Goal: Transaction & Acquisition: Purchase product/service

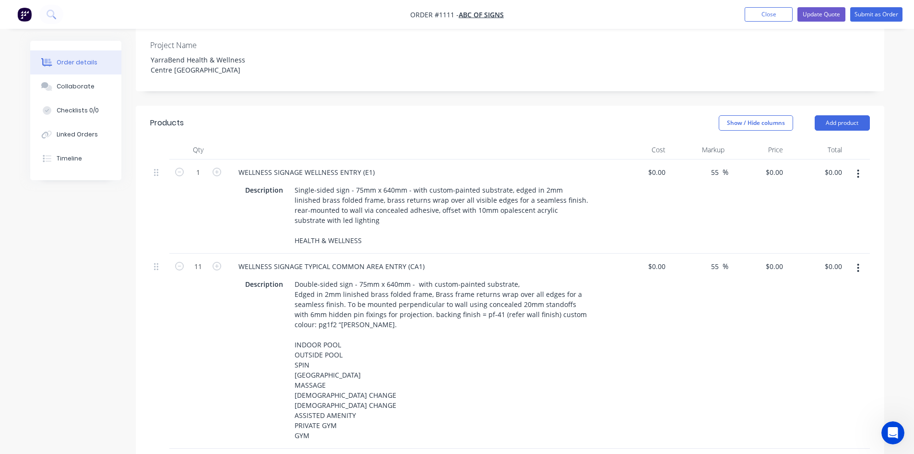
scroll to position [246, 0]
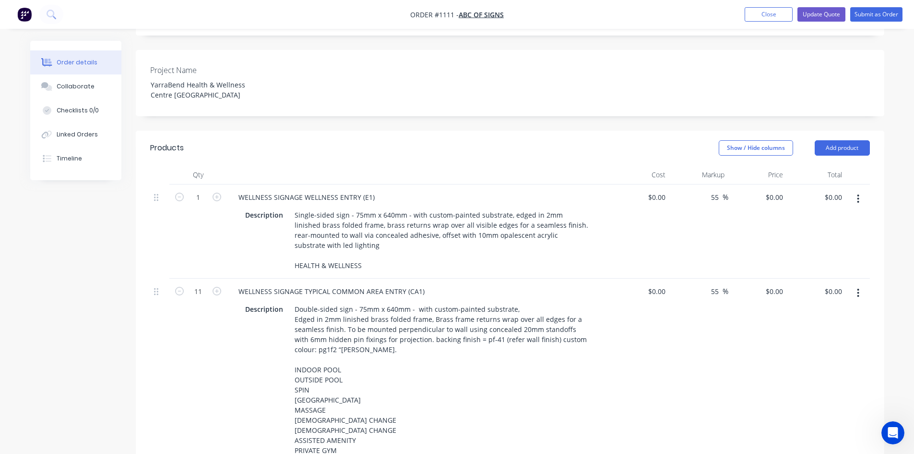
click at [649, 340] on div "$0.00 $0.00" at bounding box center [640, 375] width 59 height 195
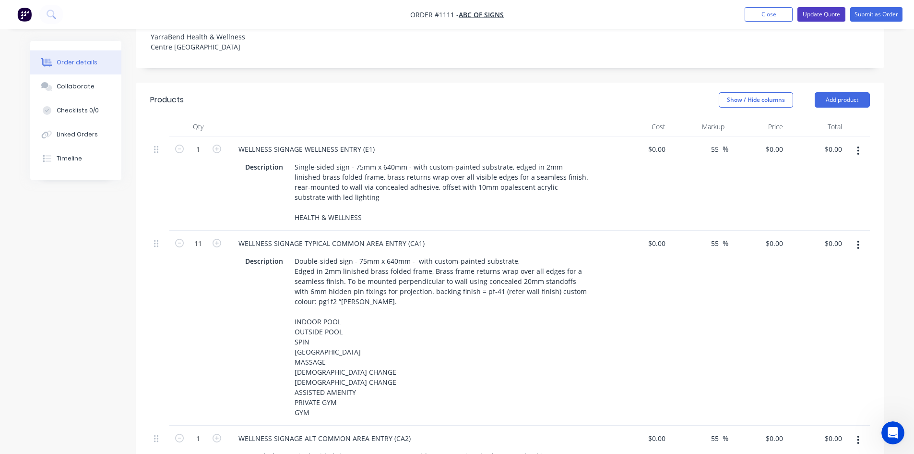
click at [819, 12] on button "Update Quote" at bounding box center [822, 14] width 48 height 14
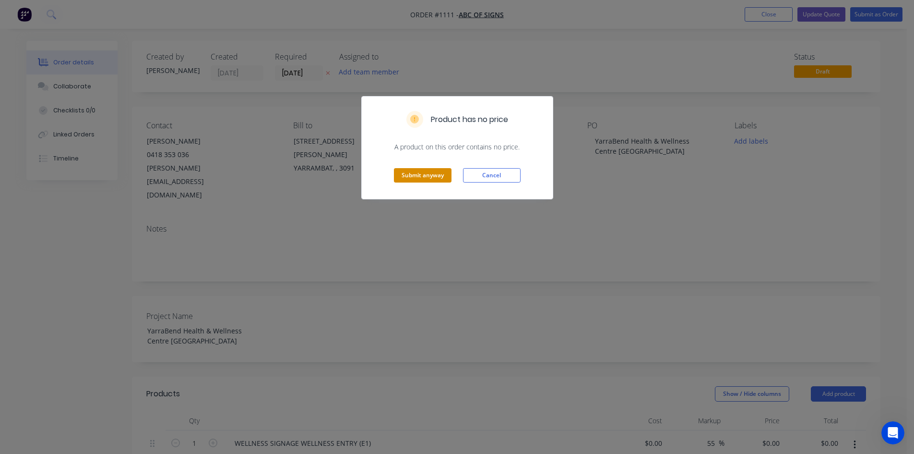
click at [435, 177] on button "Submit anyway" at bounding box center [423, 175] width 58 height 14
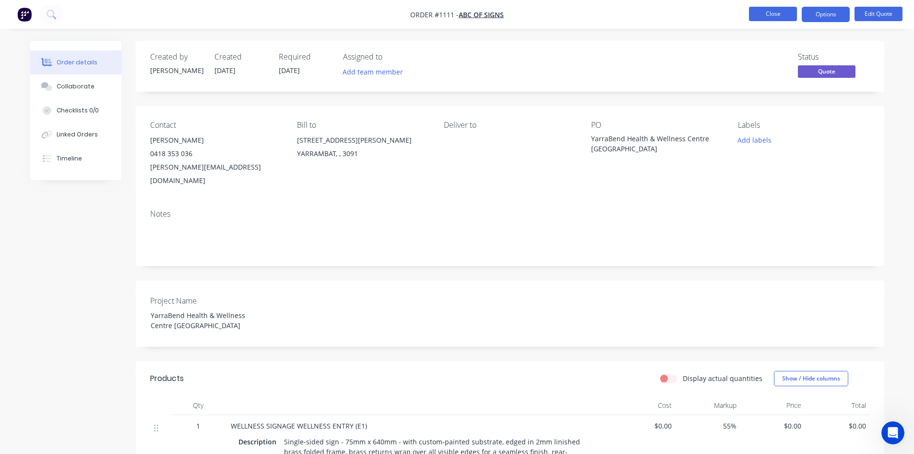
click at [767, 13] on button "Close" at bounding box center [773, 14] width 48 height 14
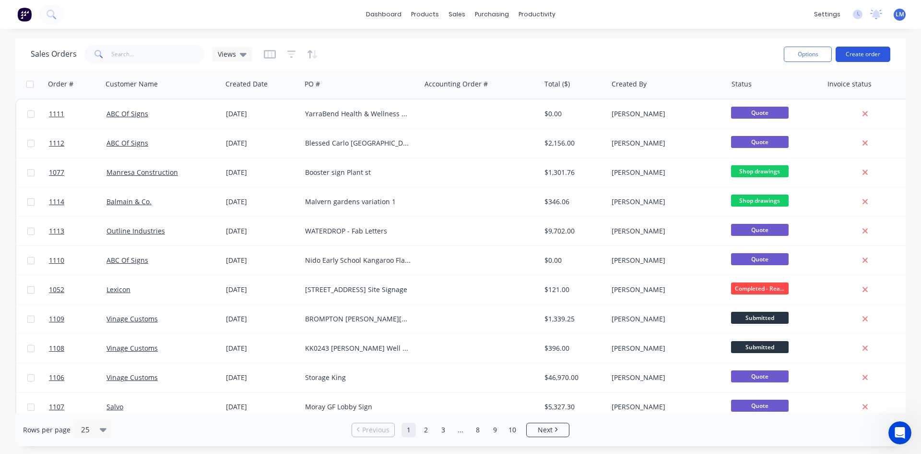
click at [862, 52] on button "Create order" at bounding box center [863, 54] width 55 height 15
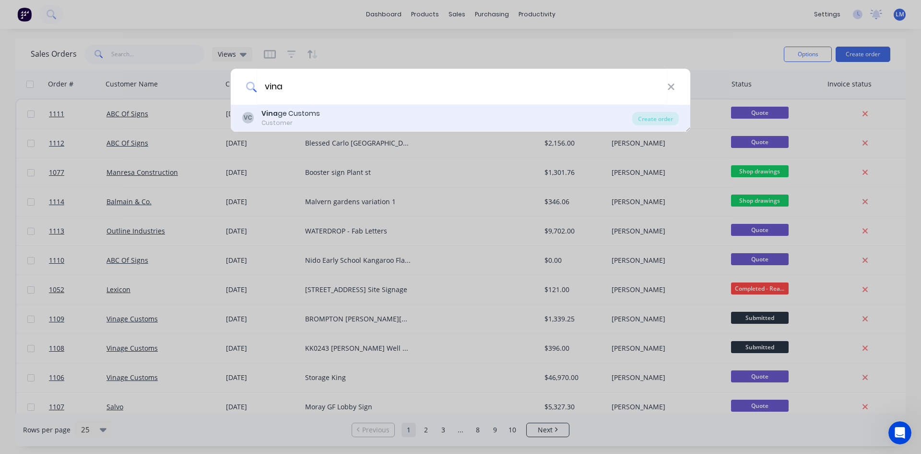
type input "vina"
click at [321, 123] on div "[PERSON_NAME] ge Customs Customer" at bounding box center [437, 117] width 390 height 19
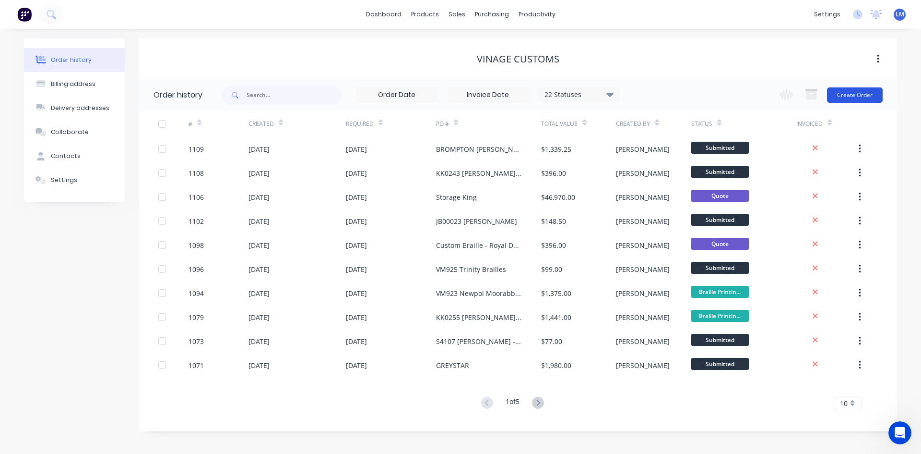
click at [841, 98] on button "Create Order" at bounding box center [855, 94] width 56 height 15
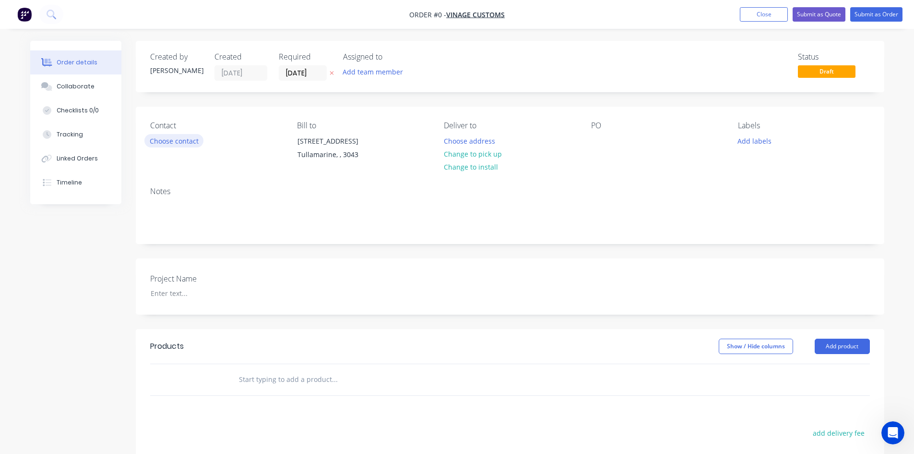
click at [174, 142] on button "Choose contact" at bounding box center [173, 140] width 59 height 13
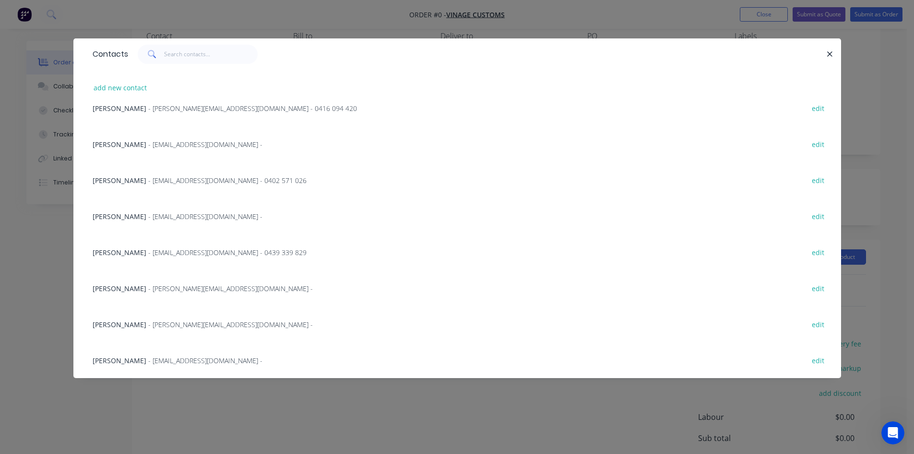
scroll to position [187, 0]
click at [199, 253] on span "- [EMAIL_ADDRESS][DOMAIN_NAME] - 0439 339 829" at bounding box center [227, 252] width 158 height 9
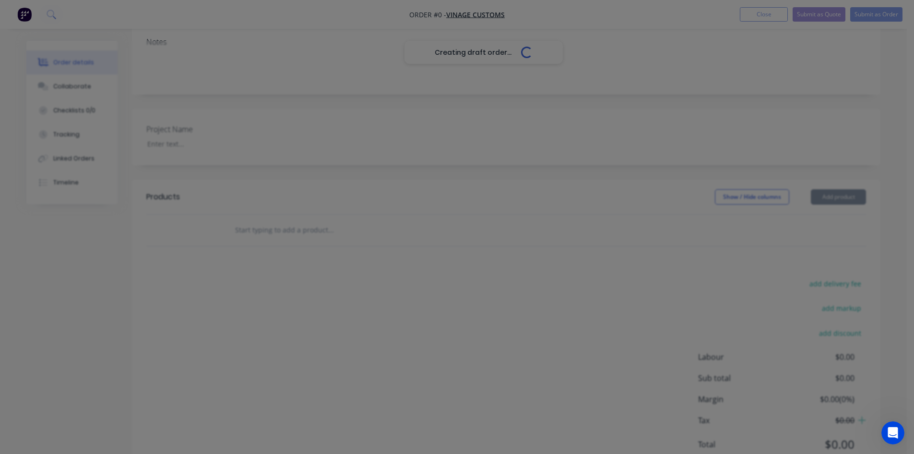
scroll to position [211, 0]
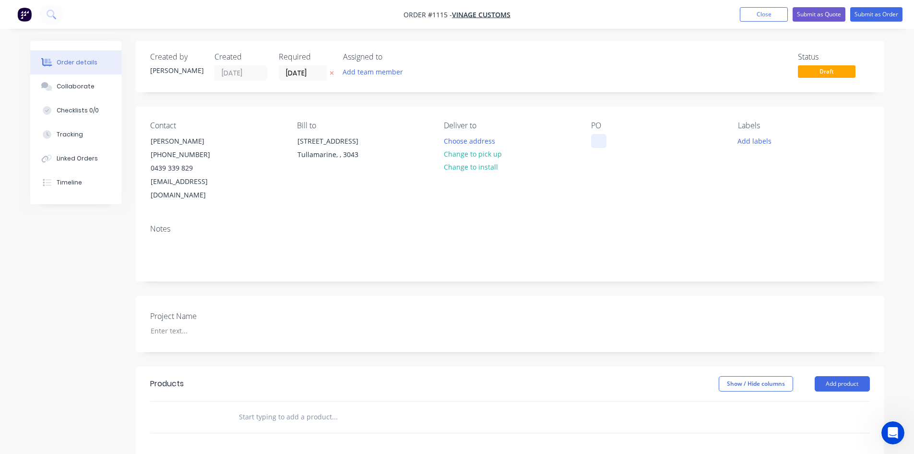
click at [602, 145] on div at bounding box center [598, 141] width 15 height 14
paste div
click at [180, 323] on div at bounding box center [203, 330] width 120 height 14
paste div
drag, startPoint x: 297, startPoint y: 421, endPoint x: 290, endPoint y: 411, distance: 12.1
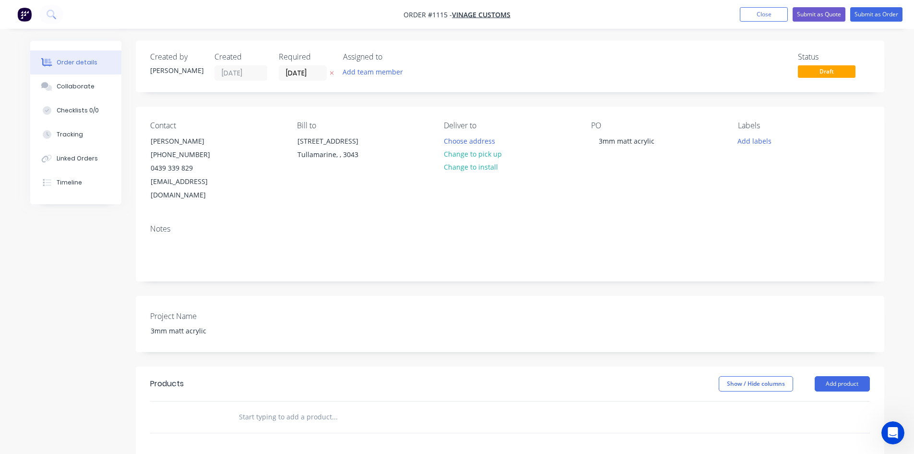
click at [290, 410] on input "text" at bounding box center [335, 416] width 192 height 19
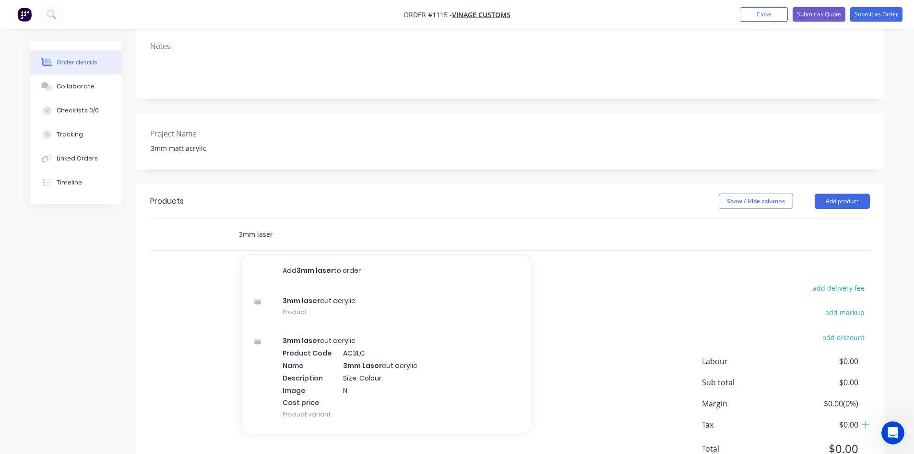
scroll to position [211, 0]
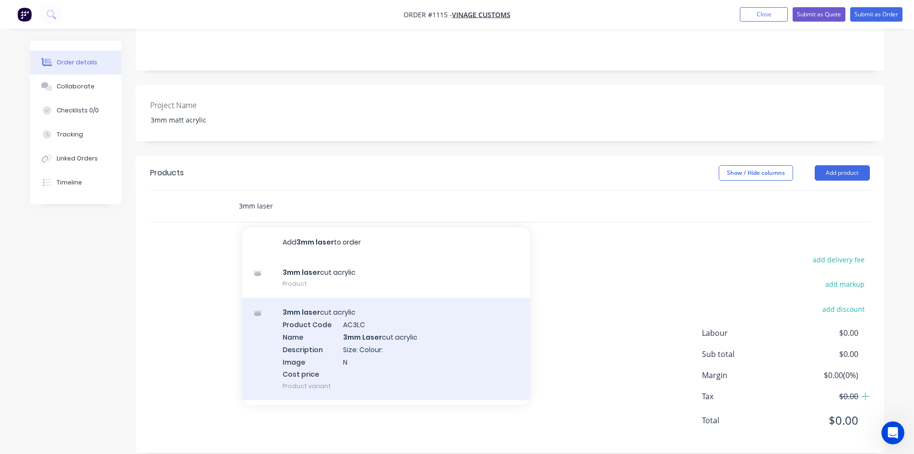
type input "3mm laser"
click at [344, 320] on div "3mm laser cut acrylic Product Code AC3LC Name 3mm Laser cut acrylic Description…" at bounding box center [386, 349] width 288 height 102
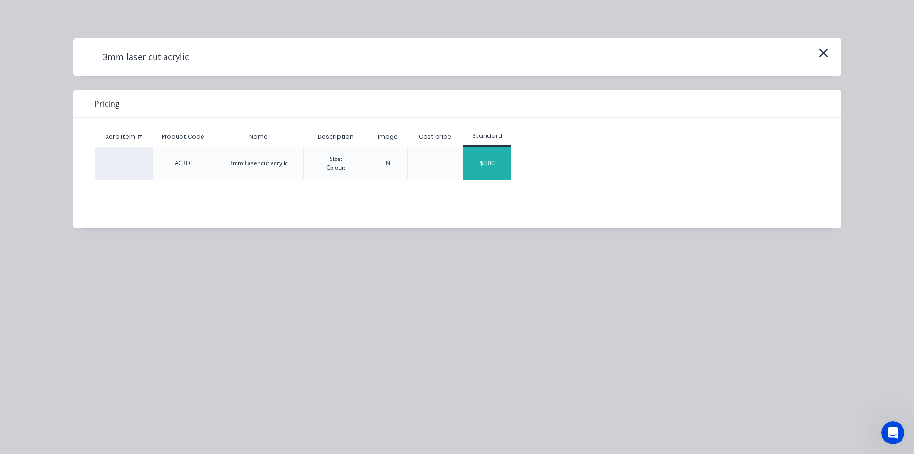
click at [493, 151] on div "$0.00" at bounding box center [487, 163] width 48 height 33
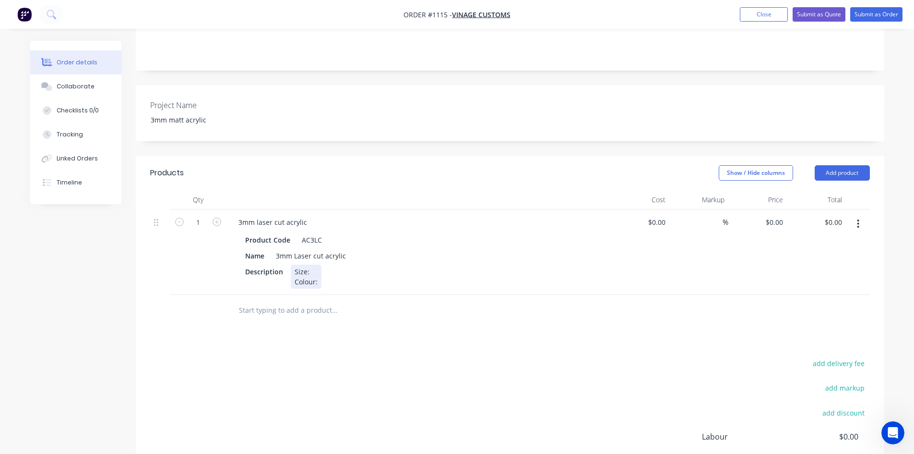
click at [320, 264] on div "Size: Colour:" at bounding box center [306, 276] width 31 height 24
drag, startPoint x: 310, startPoint y: 259, endPoint x: 368, endPoint y: 264, distance: 58.8
click at [368, 264] on div "Description Size: MATTE WHITE Colour:" at bounding box center [416, 276] width 351 height 24
click at [370, 265] on div "Description Size: MATTE WHITE Colour:" at bounding box center [416, 276] width 351 height 24
drag, startPoint x: 354, startPoint y: 256, endPoint x: 310, endPoint y: 257, distance: 44.2
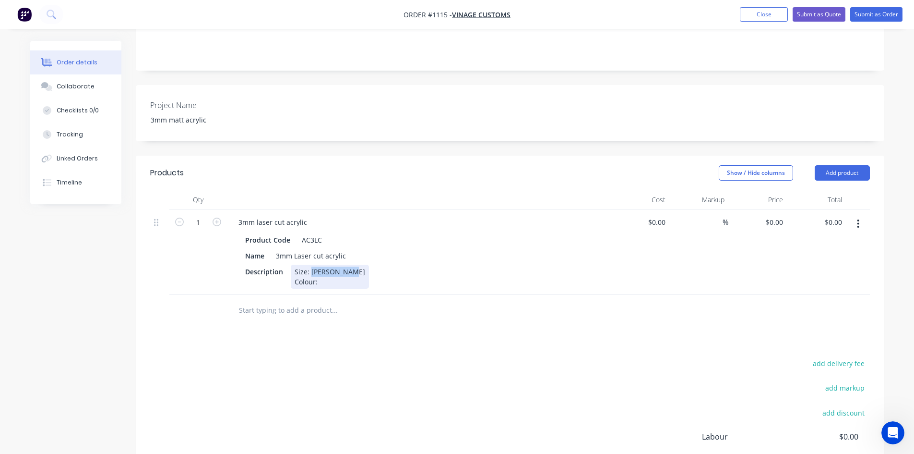
click at [310, 264] on div "Size: [PERSON_NAME] Colour:" at bounding box center [330, 276] width 78 height 24
copy div "[PERSON_NAME]"
click at [329, 273] on div "Size: [PERSON_NAME] Colour:" at bounding box center [330, 276] width 78 height 24
drag, startPoint x: 310, startPoint y: 258, endPoint x: 364, endPoint y: 258, distance: 53.8
click at [364, 264] on div "Size: [PERSON_NAME] Colour: [PERSON_NAME]" at bounding box center [334, 276] width 86 height 24
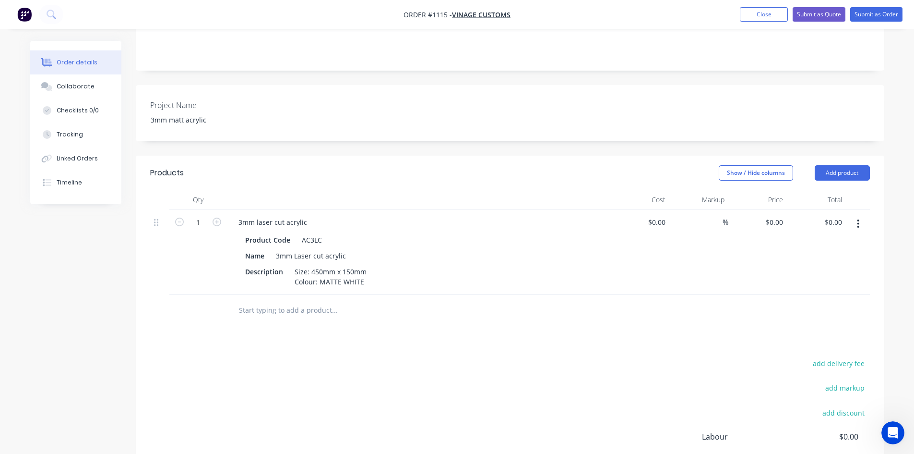
click at [384, 309] on div at bounding box center [400, 310] width 346 height 31
drag, startPoint x: 202, startPoint y: 215, endPoint x: 205, endPoint y: 208, distance: 7.3
click at [202, 215] on input "1" at bounding box center [198, 222] width 25 height 14
type input "16"
drag, startPoint x: 514, startPoint y: 368, endPoint x: 672, endPoint y: 293, distance: 174.7
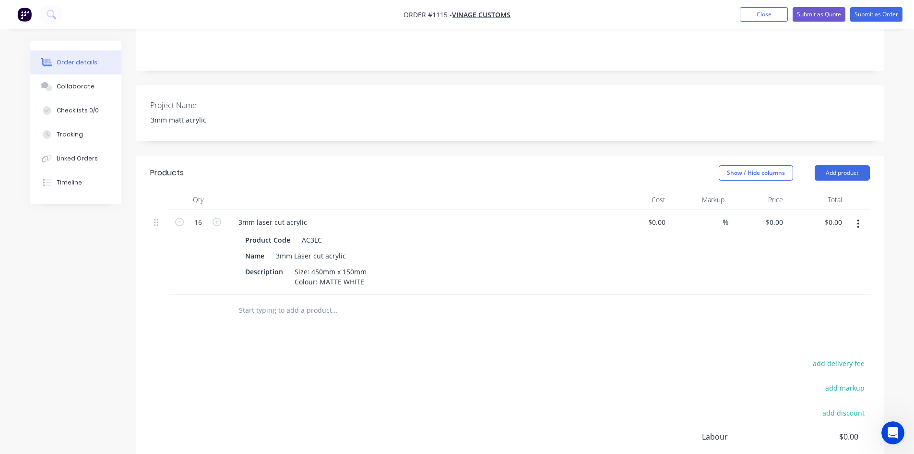
click at [519, 363] on div "add delivery fee add markup add discount Labour $0.00 Sub total $0.00 Margin $0…" at bounding box center [510, 449] width 720 height 185
click at [718, 215] on input at bounding box center [717, 222] width 11 height 14
type input "45"
click at [662, 215] on input at bounding box center [658, 222] width 22 height 14
type input "$8.00"
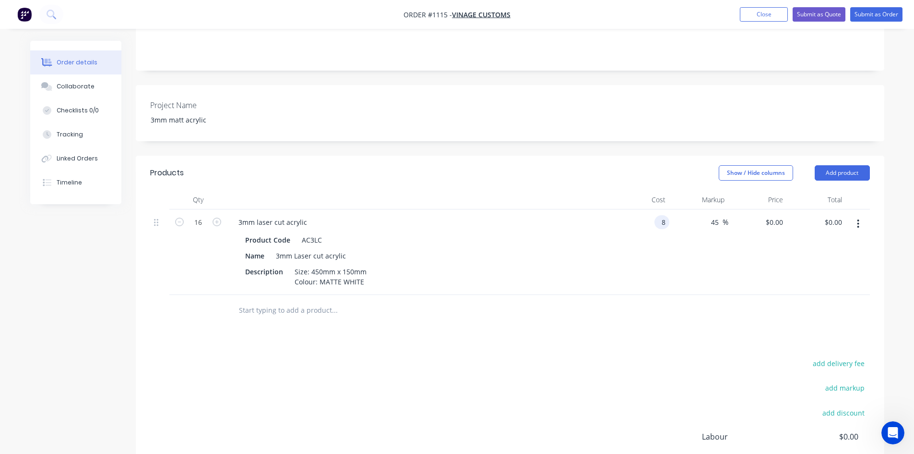
type input "$11.60"
type input "$185.60"
click at [590, 299] on div at bounding box center [510, 310] width 720 height 31
click at [868, 15] on button "Submit as Order" at bounding box center [876, 14] width 52 height 14
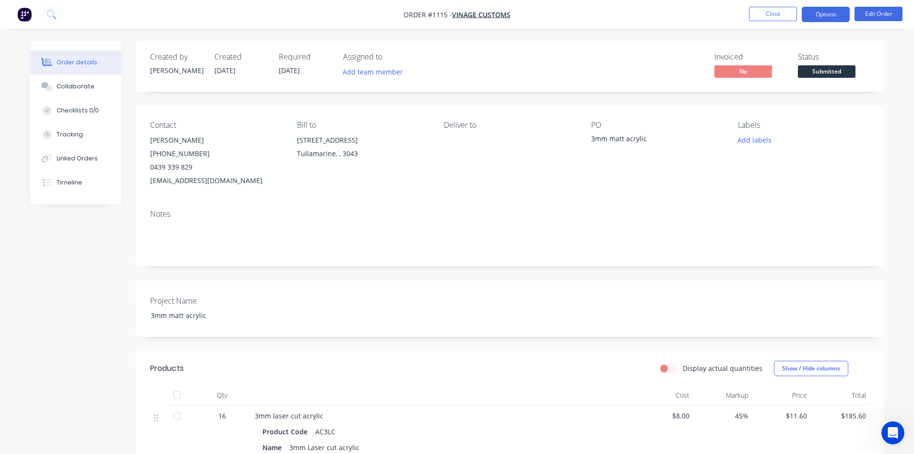
click at [829, 13] on button "Options" at bounding box center [826, 14] width 48 height 15
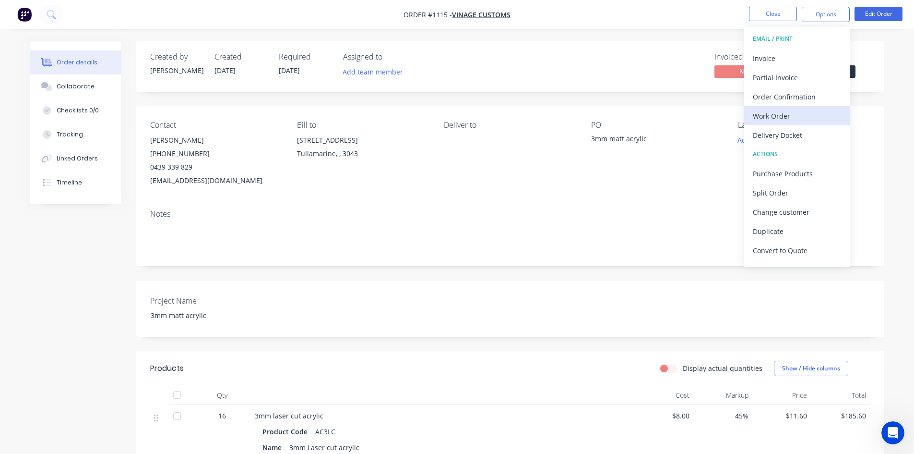
click at [783, 119] on div "Work Order" at bounding box center [797, 116] width 88 height 14
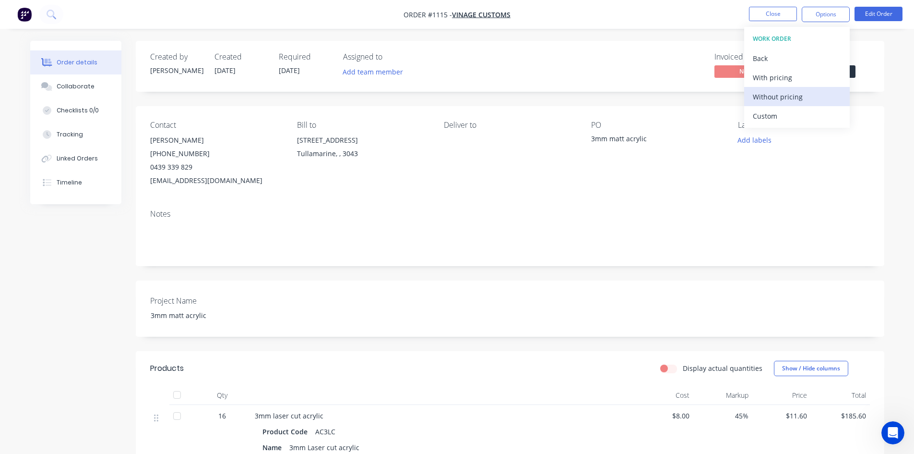
click at [764, 98] on div "Without pricing" at bounding box center [797, 97] width 88 height 14
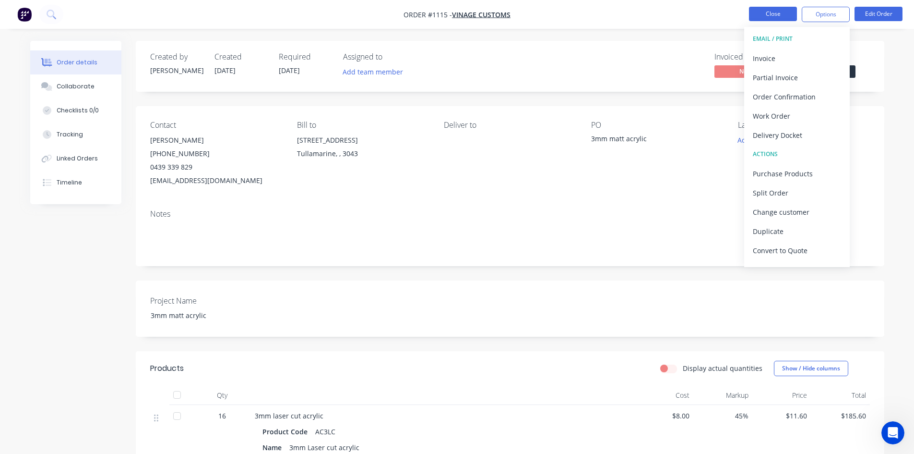
click at [777, 13] on button "Close" at bounding box center [773, 14] width 48 height 14
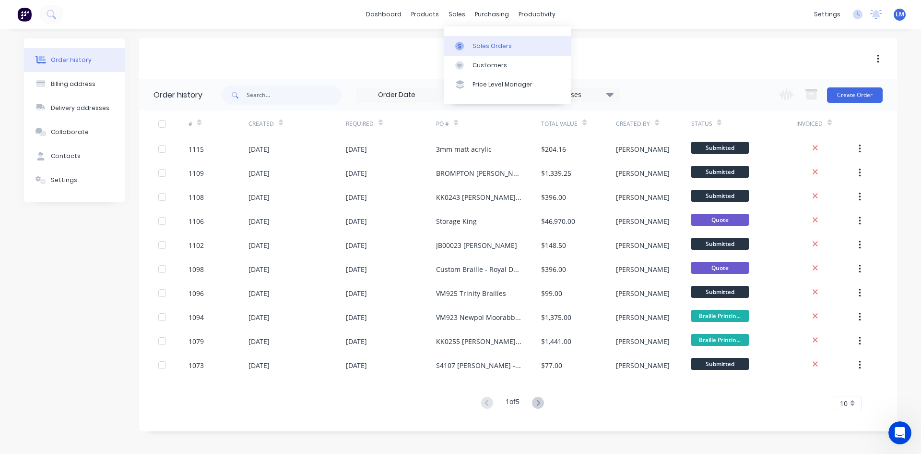
click at [481, 50] on link "Sales Orders" at bounding box center [507, 45] width 127 height 19
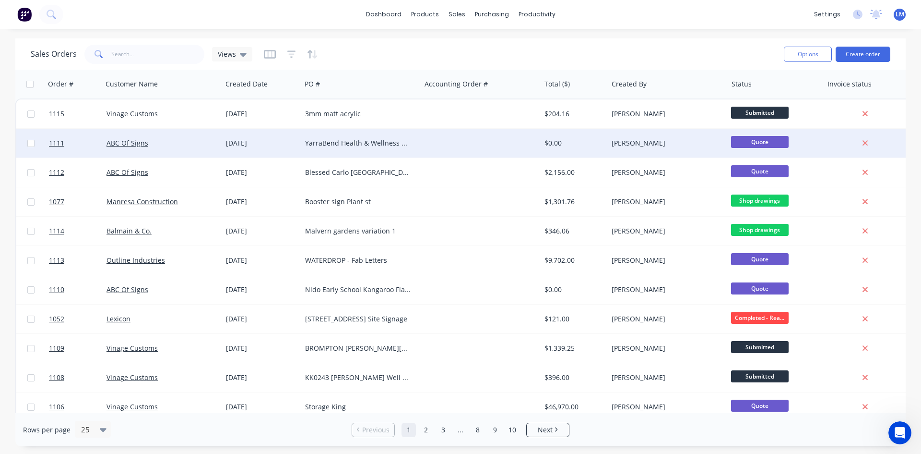
click at [383, 140] on div "YarraBend Health & Wellness Centre [GEOGRAPHIC_DATA]" at bounding box center [358, 143] width 107 height 10
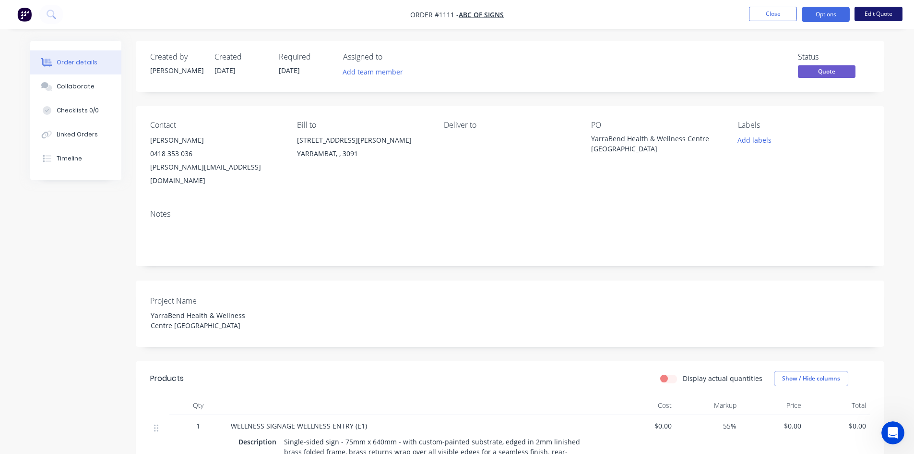
click at [883, 12] on button "Edit Quote" at bounding box center [879, 14] width 48 height 14
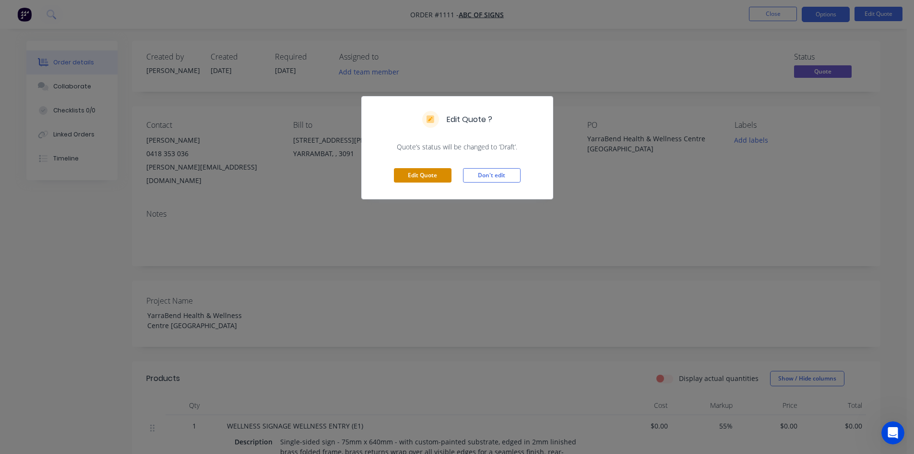
click at [430, 171] on button "Edit Quote" at bounding box center [423, 175] width 58 height 14
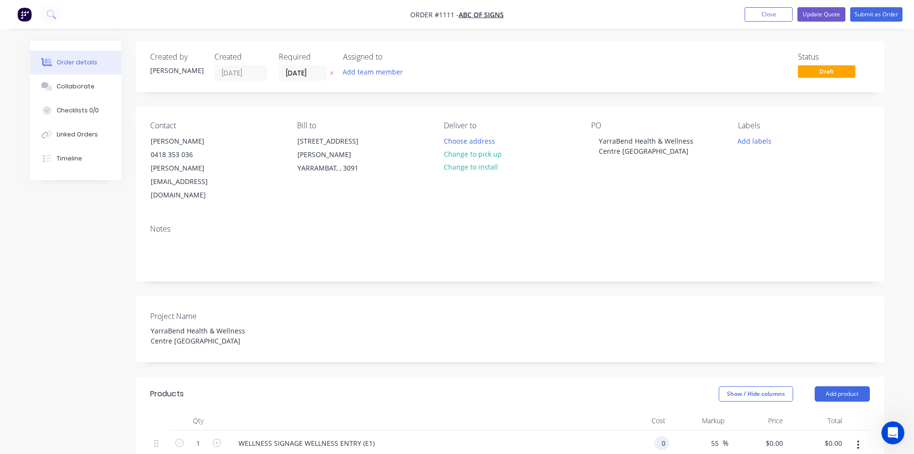
click at [655, 436] on div "0 0" at bounding box center [662, 443] width 15 height 14
type input "$630.00"
type input "$976.50"
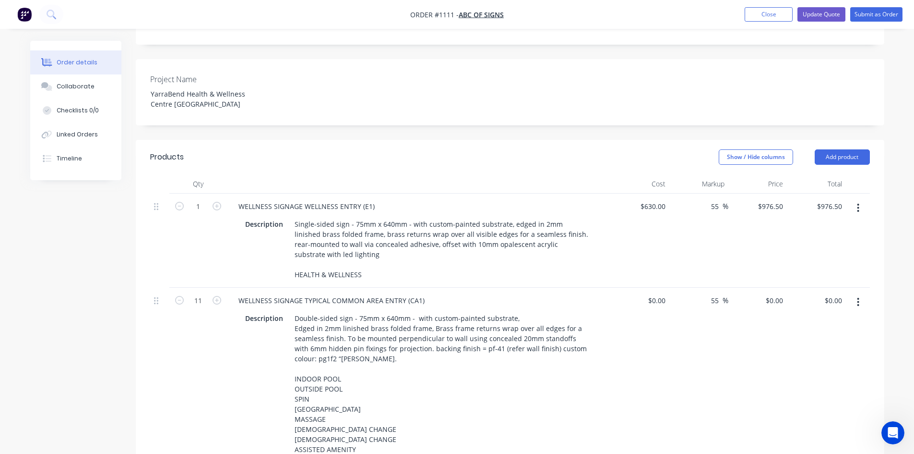
scroll to position [240, 0]
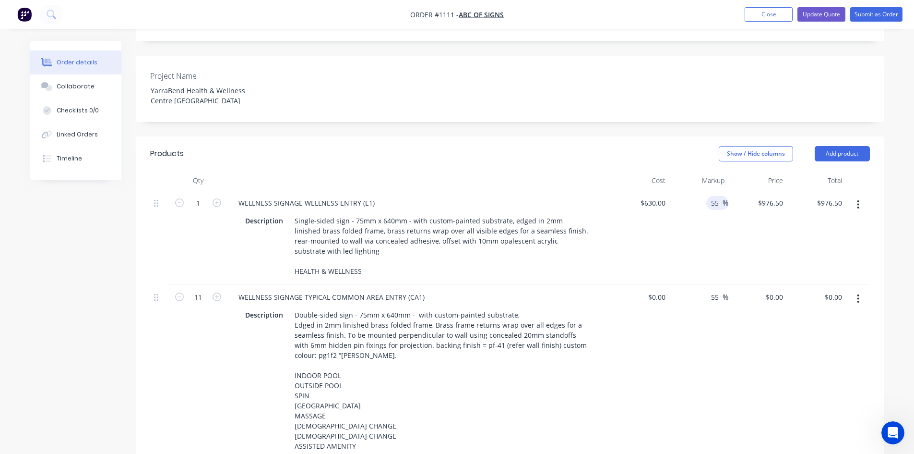
drag, startPoint x: 714, startPoint y: 174, endPoint x: 719, endPoint y: 173, distance: 5.4
click at [719, 196] on input "55" at bounding box center [716, 203] width 12 height 14
type input "50"
type input "$945.00"
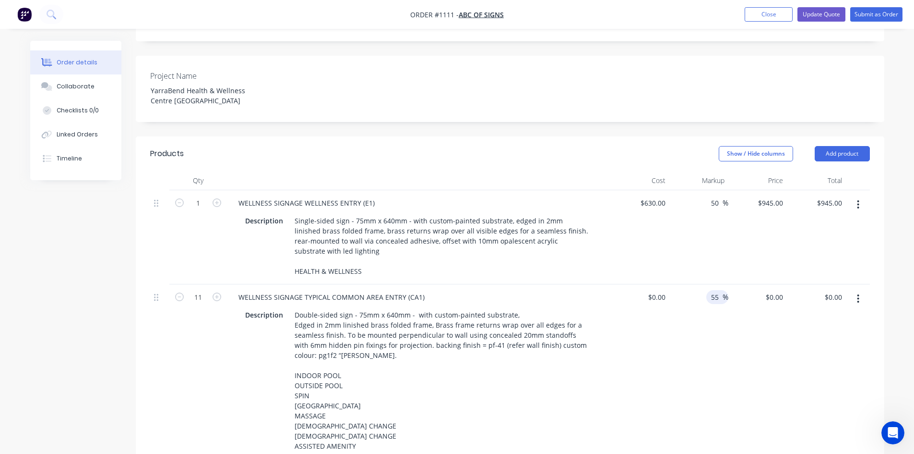
click at [718, 290] on input "55" at bounding box center [716, 297] width 12 height 14
type input "50"
click at [738, 337] on div "$0.00 $0.00" at bounding box center [758, 381] width 59 height 195
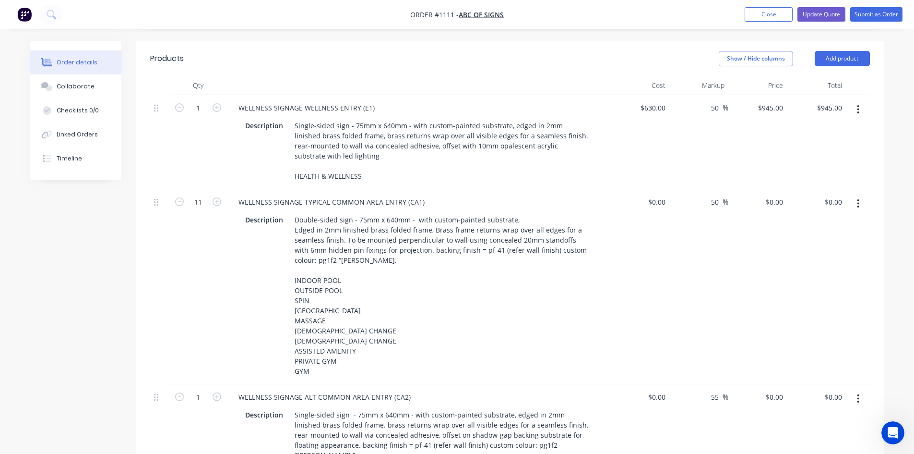
scroll to position [336, 0]
click at [664, 194] on input "0" at bounding box center [663, 201] width 11 height 14
type input "$690.00"
type input "$1,035.00"
type input "$11,385.00"
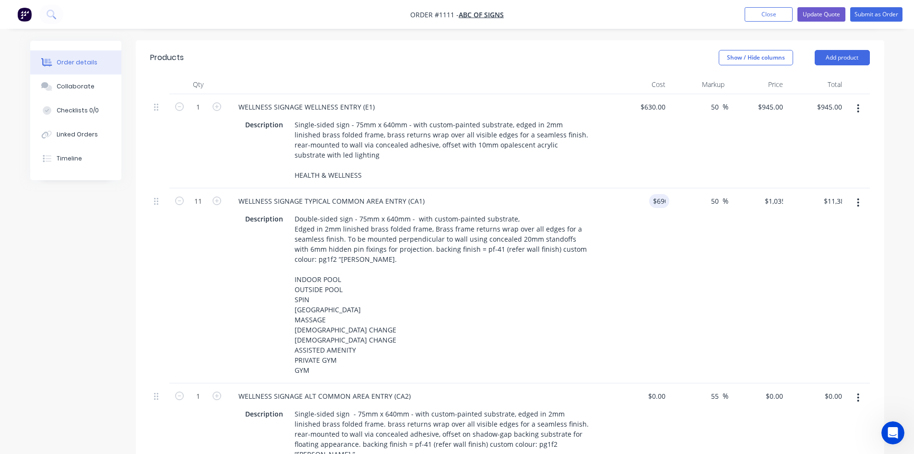
click at [613, 259] on div "$690.00 690" at bounding box center [640, 285] width 59 height 195
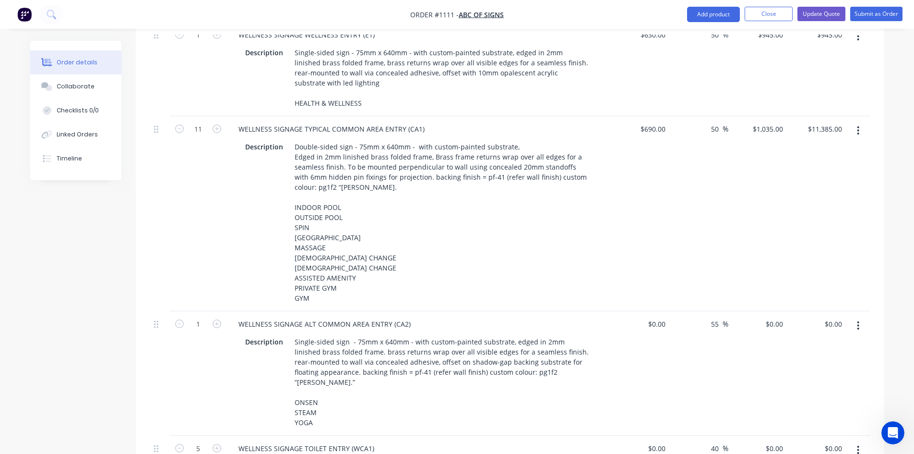
scroll to position [432, 0]
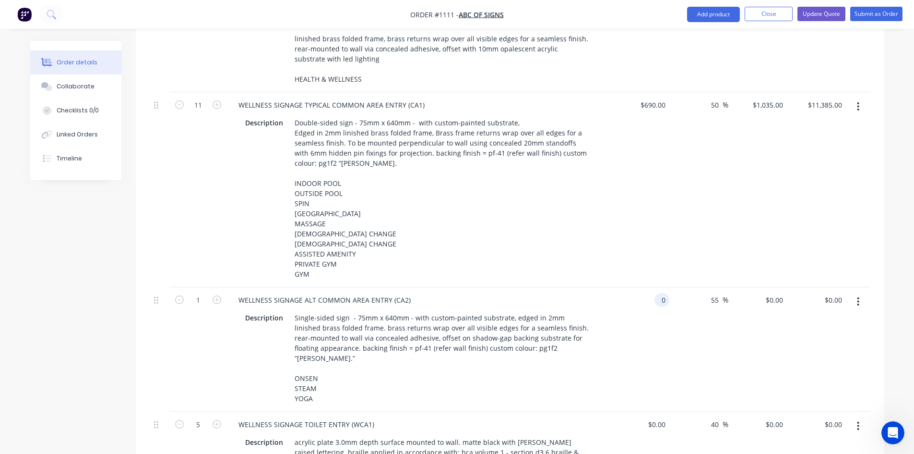
click at [658, 293] on input "0" at bounding box center [663, 300] width 11 height 14
type input "$520.00"
type input "$806.00"
click at [628, 369] on div "$520.00 $520.00" at bounding box center [640, 349] width 59 height 124
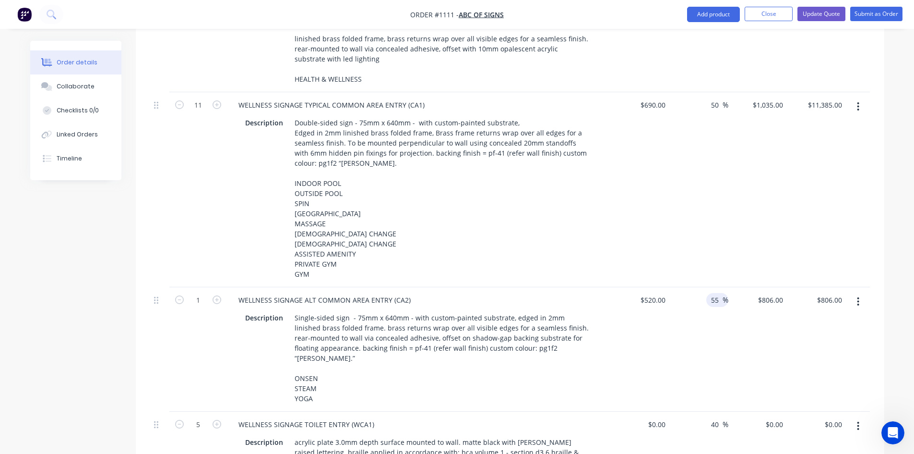
click at [712, 293] on input "55" at bounding box center [716, 300] width 12 height 14
type input "5"
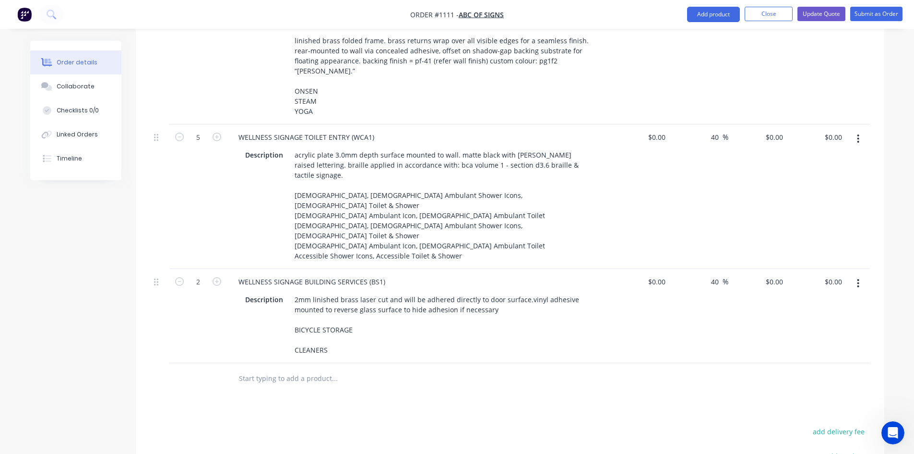
scroll to position [720, 0]
type input "50"
type input "$780.00"
click at [677, 312] on div "40 40 %" at bounding box center [699, 315] width 59 height 94
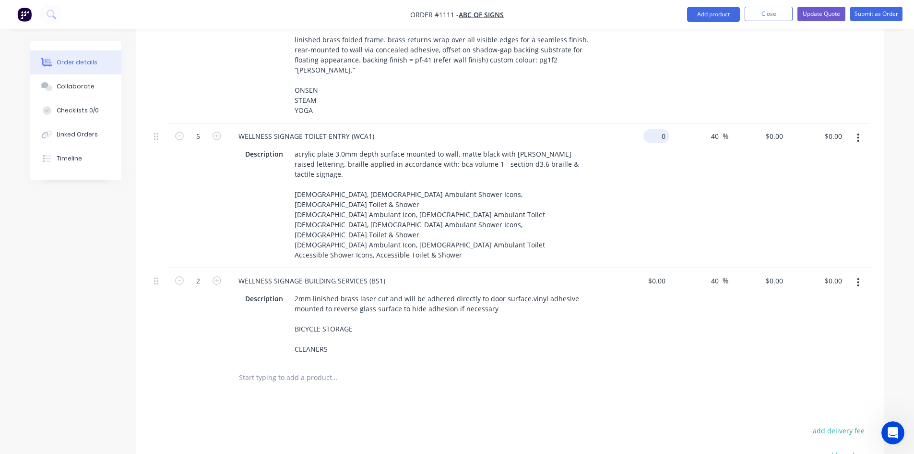
click at [656, 129] on div "0 $0.00" at bounding box center [657, 136] width 26 height 14
type input "$40.00"
type input "$56.00"
type input "$280.00"
click at [723, 194] on div "40 40 %" at bounding box center [699, 195] width 59 height 144
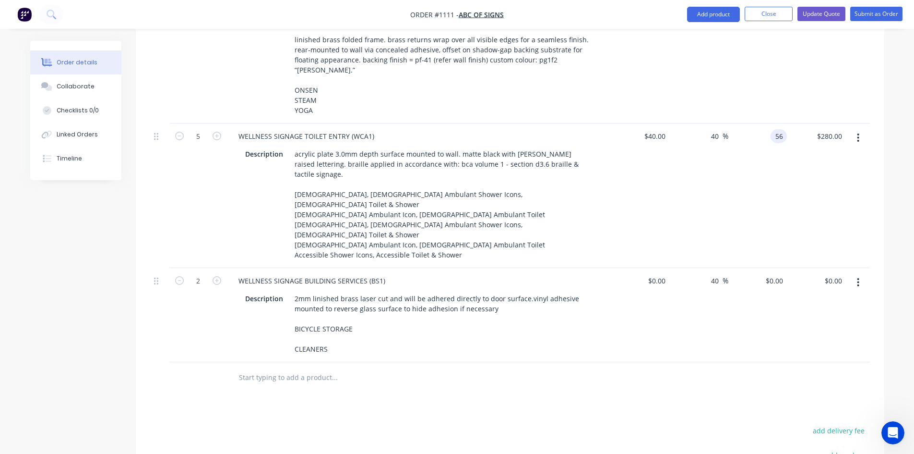
drag, startPoint x: 770, startPoint y: 120, endPoint x: 789, endPoint y: 120, distance: 19.2
click at [789, 123] on div "5 WELLNESS SIGNAGE TOILET ENTRY (WCA1) Description acrylic plate 3.0mm depth su…" at bounding box center [510, 195] width 720 height 144
type input "55"
type input "37.5"
type input "$55.00"
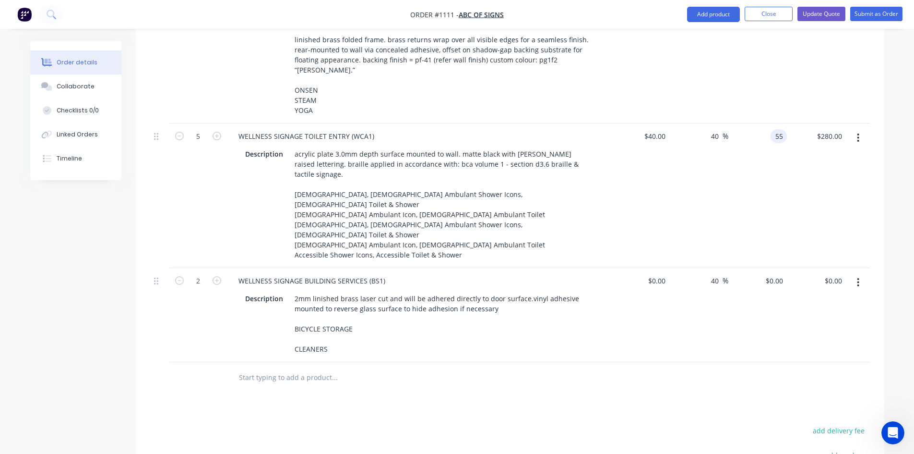
type input "$275.00"
click at [730, 198] on div "$55.00 55" at bounding box center [758, 195] width 59 height 144
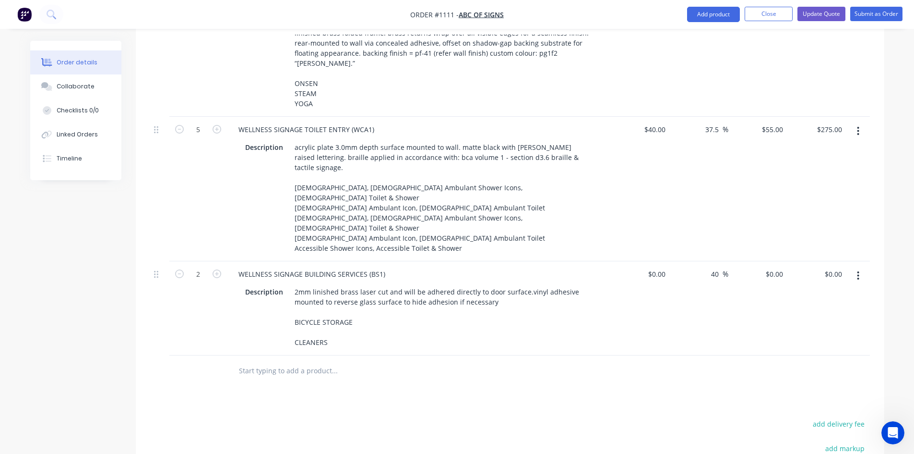
scroll to position [768, 0]
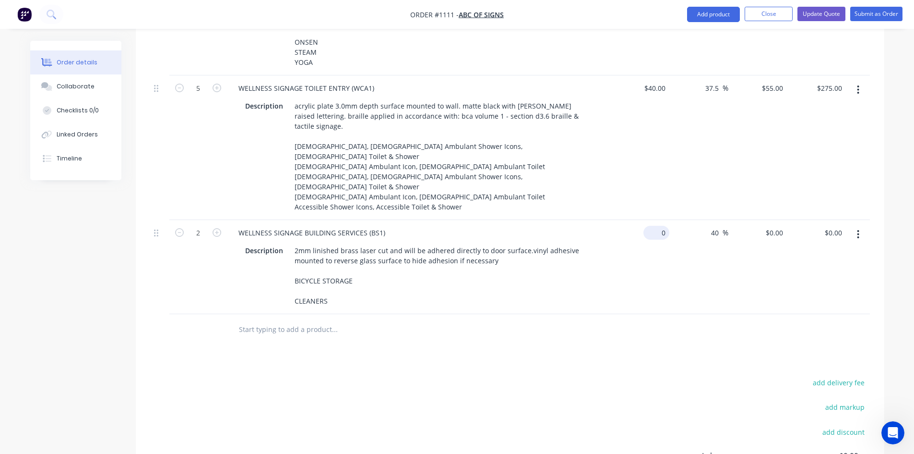
click at [655, 227] on div "0 $0.00" at bounding box center [657, 233] width 26 height 14
type input "$85.00"
type input "$119.00"
type input "$238.00"
click at [712, 331] on div at bounding box center [510, 329] width 720 height 31
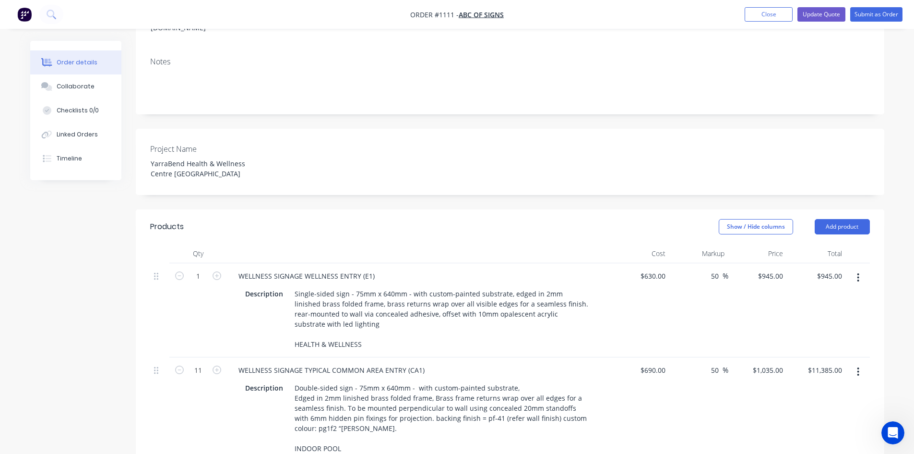
scroll to position [150, 0]
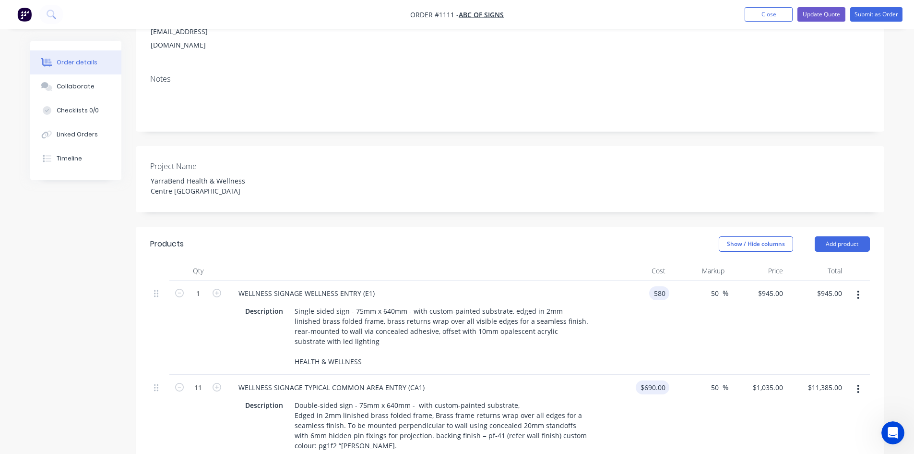
type input "$580.00"
type input "$870.00"
click at [650, 380] on div "690 $690.00" at bounding box center [653, 387] width 34 height 14
click at [658, 380] on input "690" at bounding box center [661, 387] width 16 height 14
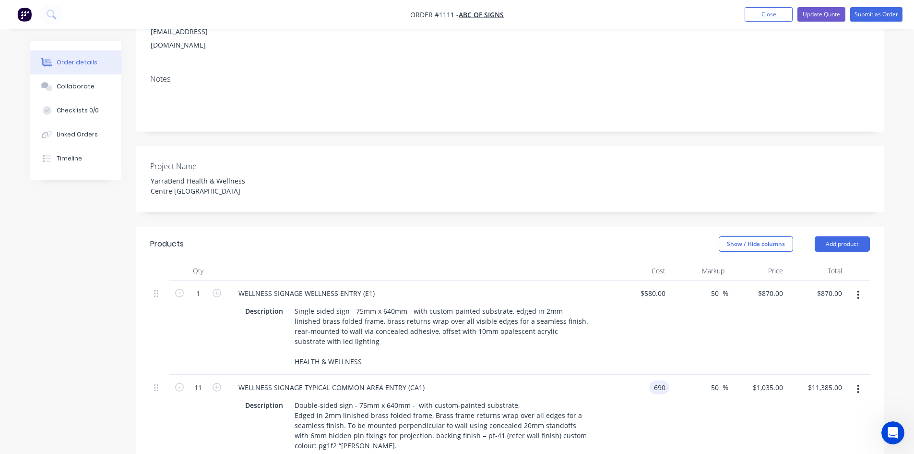
click at [660, 380] on input "690" at bounding box center [661, 387] width 16 height 14
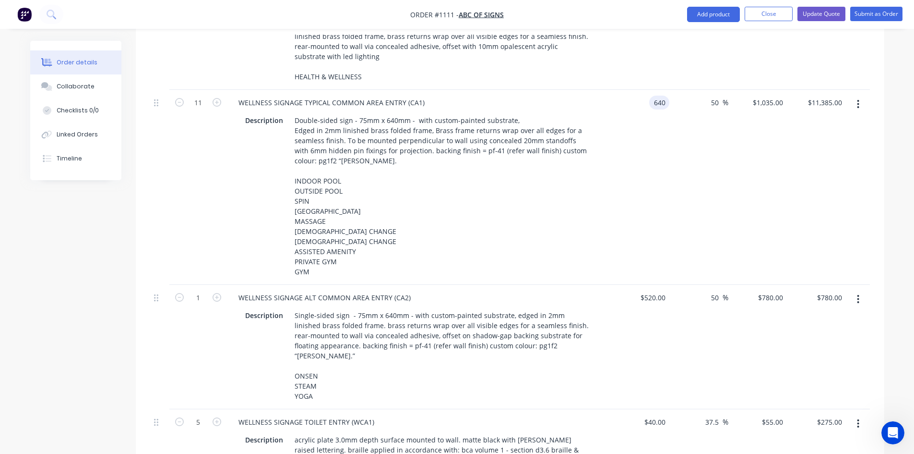
scroll to position [438, 0]
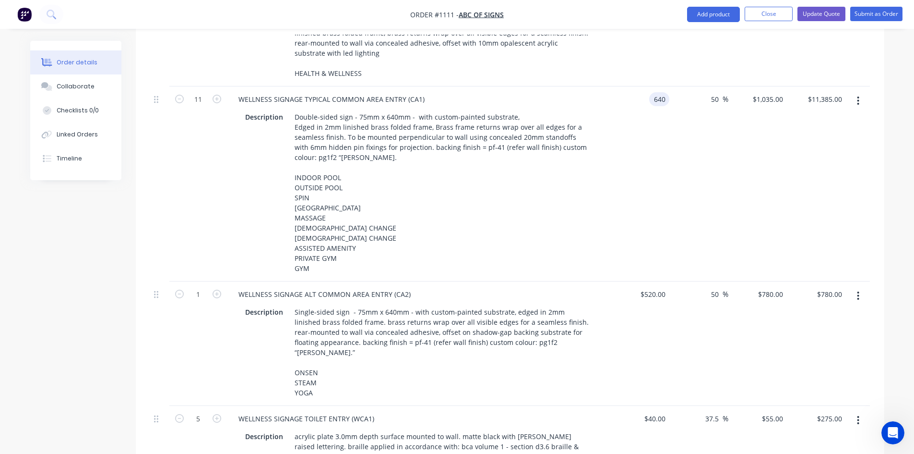
type input "$640.00"
type input "$960.00"
type input "$10,560.00"
click at [656, 352] on div "$520.00 $520.00" at bounding box center [640, 343] width 59 height 124
click at [656, 287] on input "520" at bounding box center [655, 294] width 30 height 14
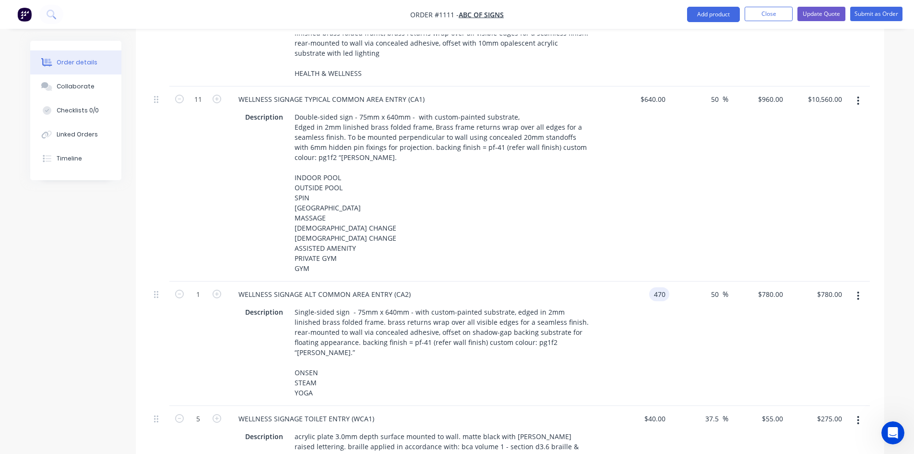
type input "$470.00"
type input "$705.00"
click at [615, 351] on div "$470.00 470" at bounding box center [640, 343] width 59 height 124
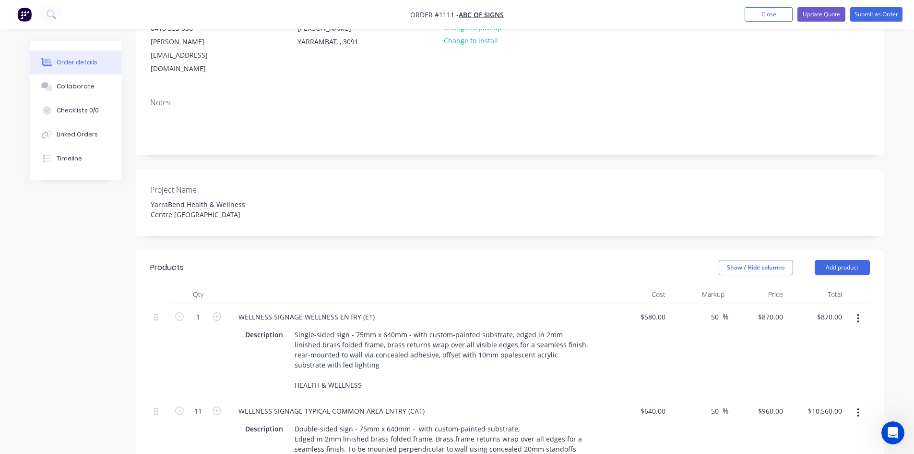
scroll to position [0, 0]
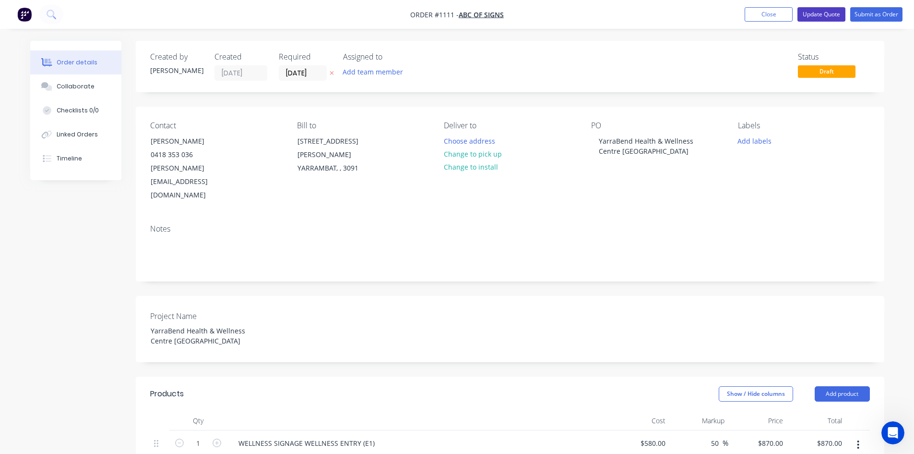
click at [819, 15] on button "Update Quote" at bounding box center [822, 14] width 48 height 14
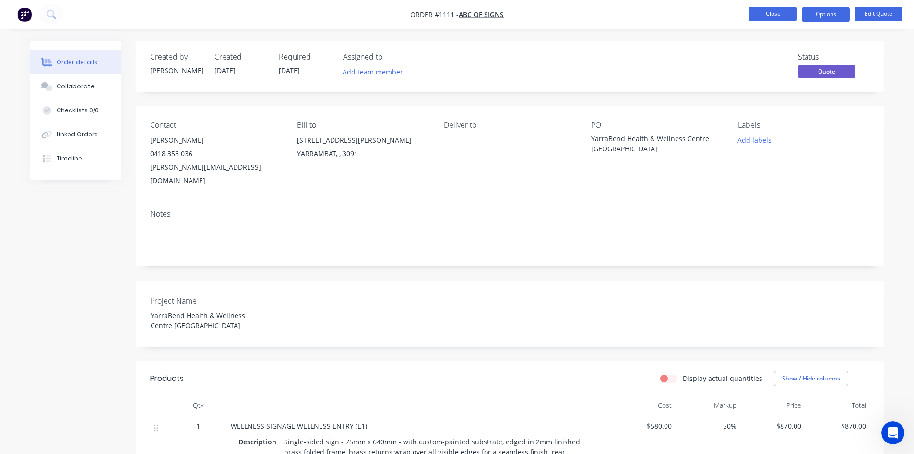
click at [760, 10] on button "Close" at bounding box center [773, 14] width 48 height 14
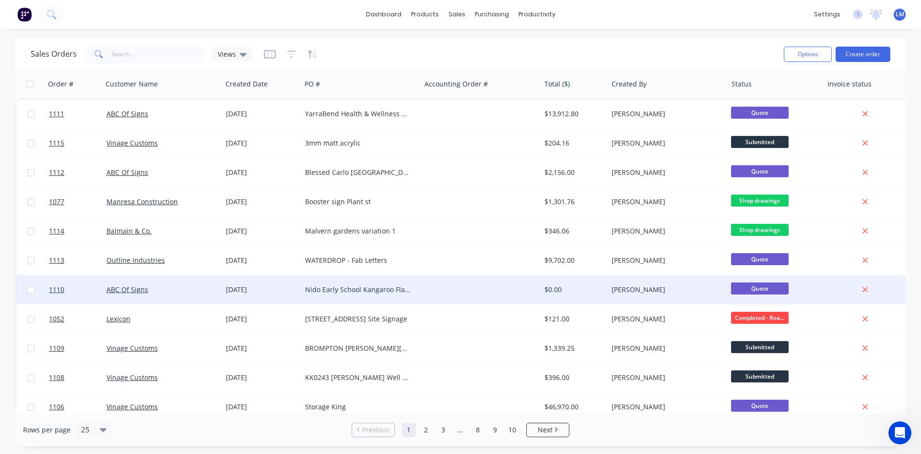
click at [356, 290] on div "Nido Early School Kangaroo Flat Signage" at bounding box center [358, 290] width 107 height 10
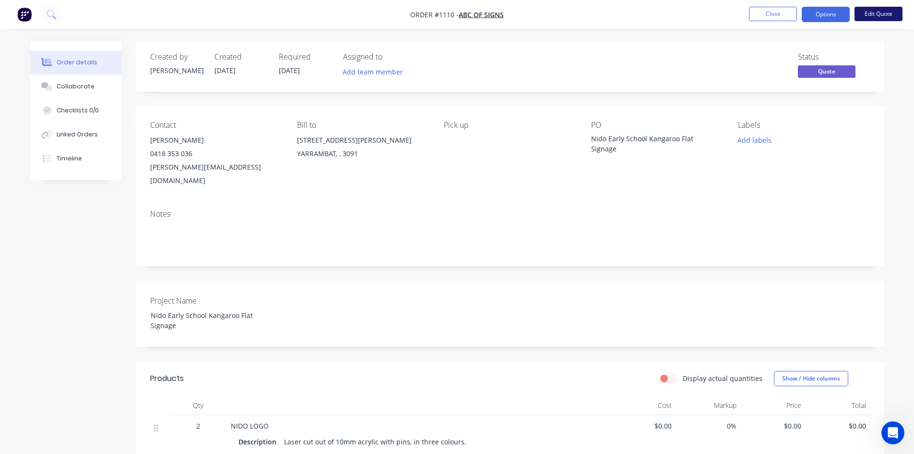
click at [888, 13] on button "Edit Quote" at bounding box center [879, 14] width 48 height 14
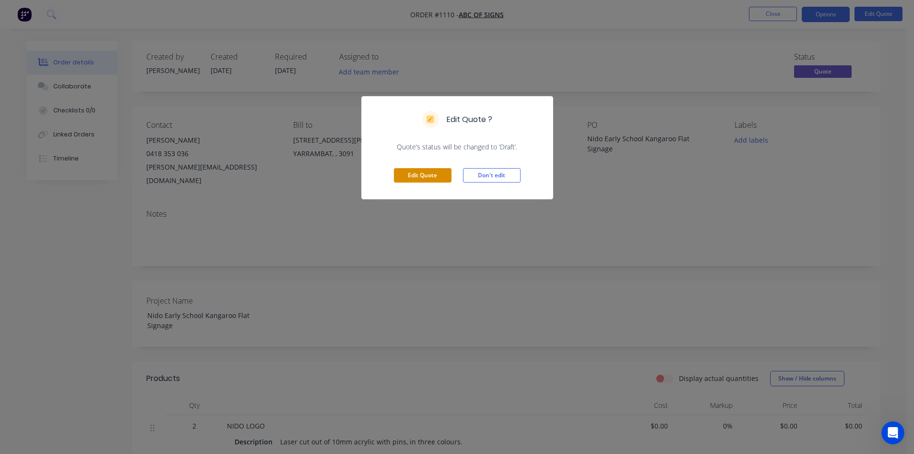
click at [414, 181] on button "Edit Quote" at bounding box center [423, 175] width 58 height 14
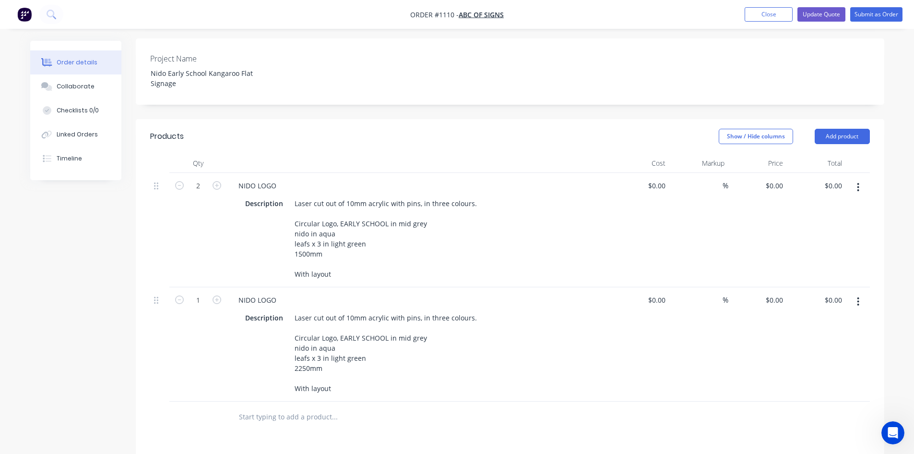
scroll to position [214, 0]
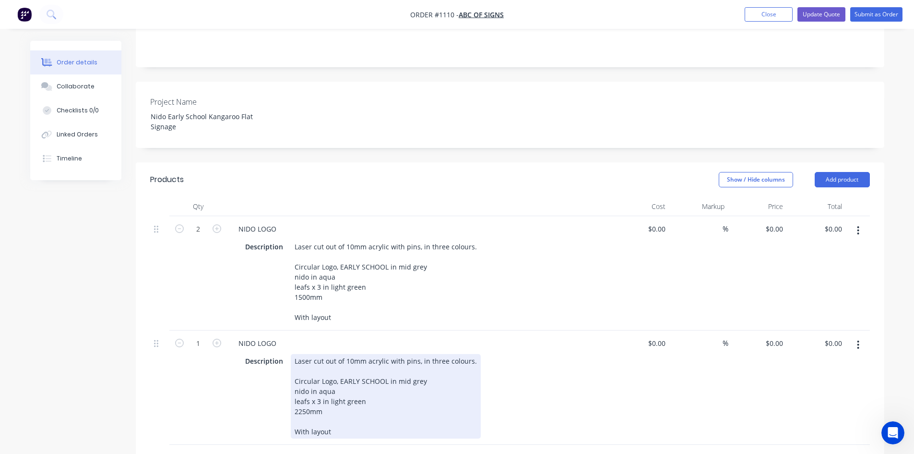
click at [359, 385] on div "Laser cut out of 10mm acrylic with pins, in three colours. Circular Logo, EARLY…" at bounding box center [386, 396] width 190 height 84
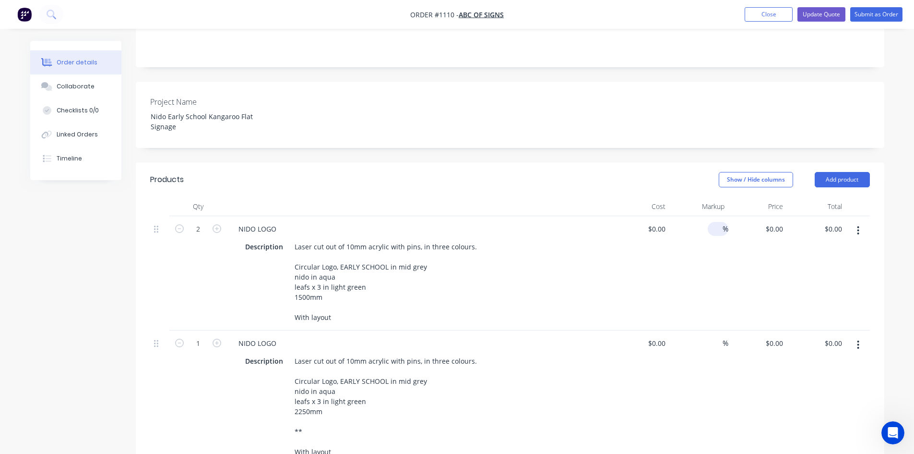
click at [717, 222] on input at bounding box center [717, 229] width 11 height 14
type input "40"
click at [716, 336] on input at bounding box center [717, 343] width 11 height 14
type input "40"
drag, startPoint x: 704, startPoint y: 368, endPoint x: 699, endPoint y: 367, distance: 5.4
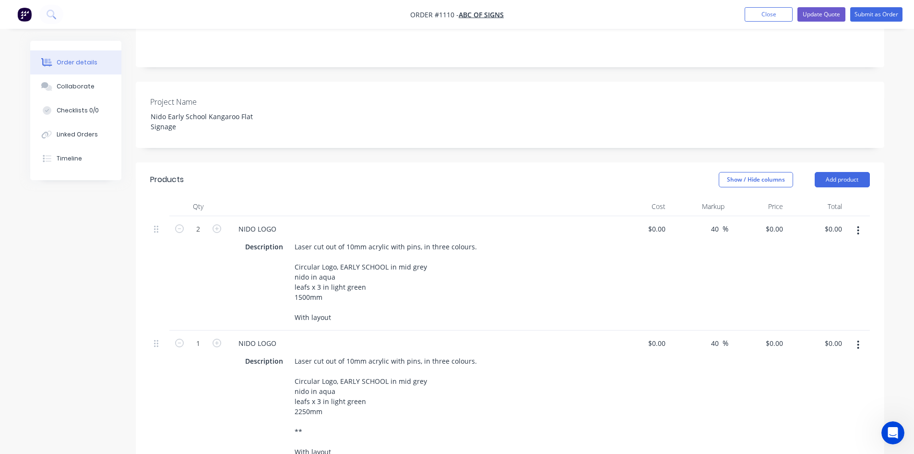
click at [704, 368] on div "40 40 %" at bounding box center [699, 397] width 59 height 134
click at [661, 222] on input "0" at bounding box center [658, 229] width 22 height 14
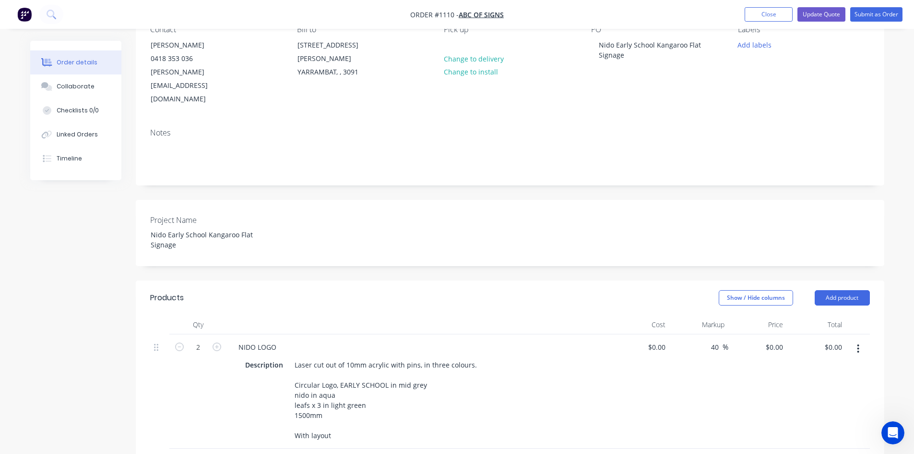
scroll to position [90, 0]
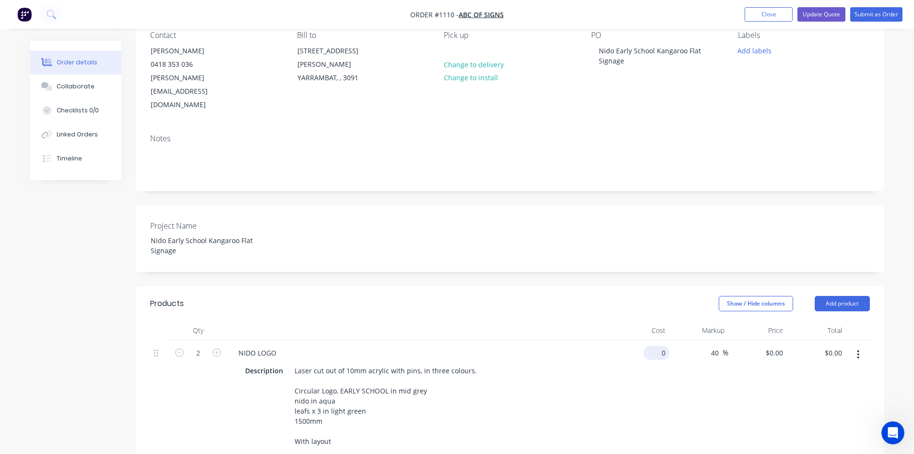
click at [661, 346] on input "0" at bounding box center [658, 353] width 22 height 14
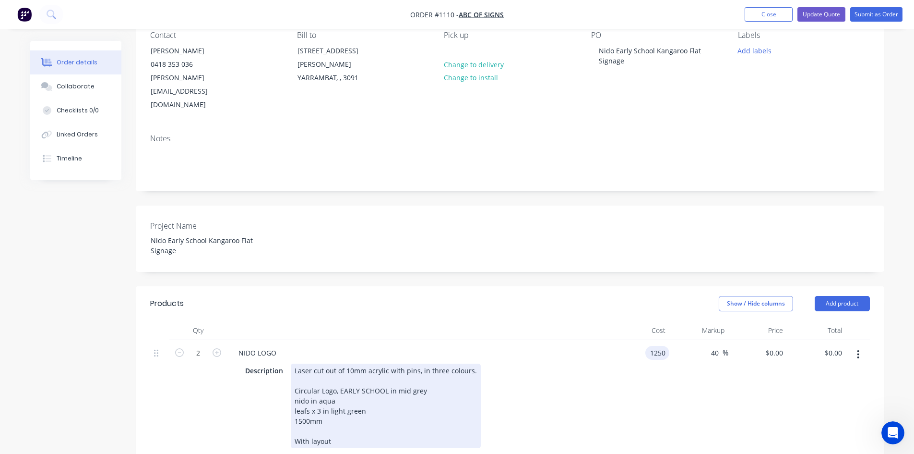
type input "$1,250.00"
type input "$1,750.00"
type input "$3,500.00"
click at [593, 404] on div "Description Laser cut out of 10mm acrylic with pins, in three colours. Circular…" at bounding box center [419, 404] width 376 height 86
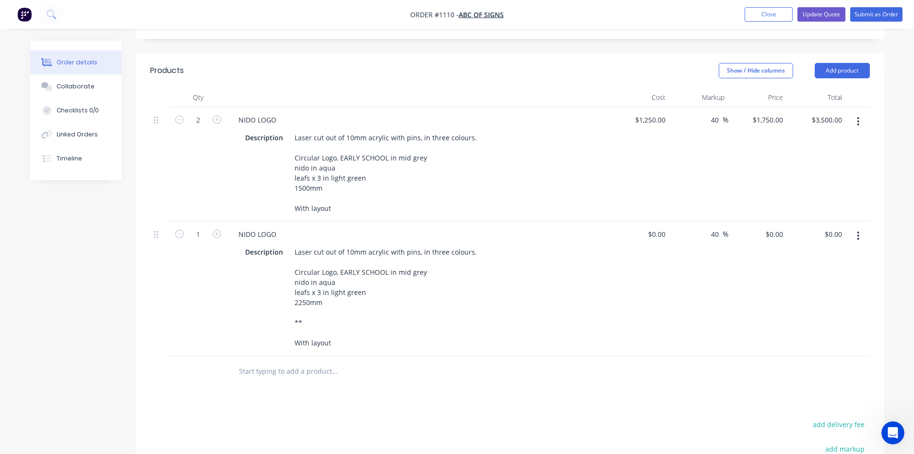
scroll to position [330, 0]
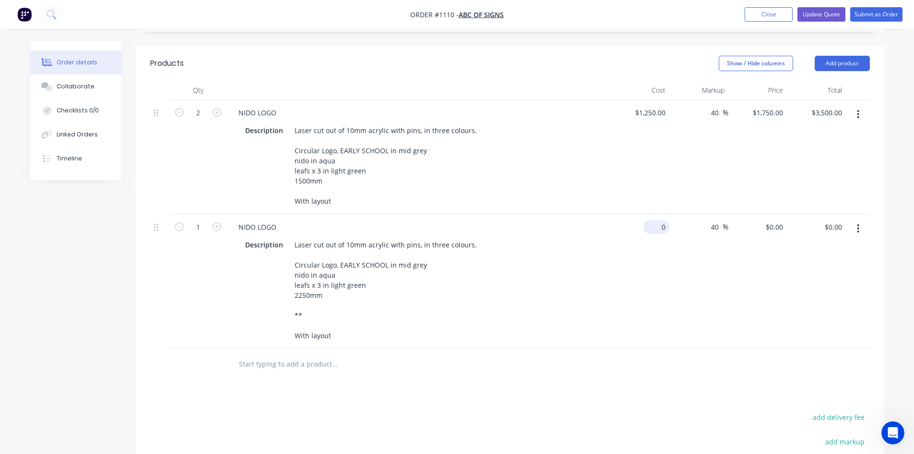
click at [662, 220] on input "0" at bounding box center [658, 227] width 22 height 14
type input "$2,230.00"
type input "$3,122.00"
click at [666, 348] on div at bounding box center [510, 363] width 720 height 31
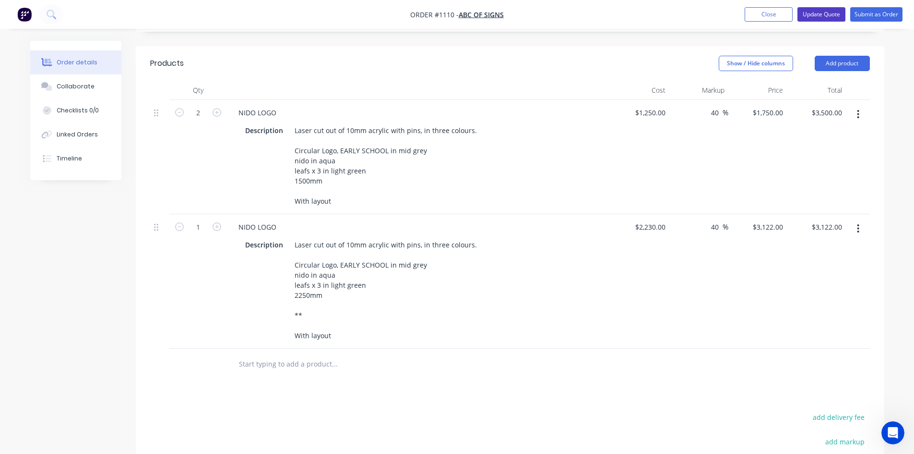
click at [823, 15] on button "Update Quote" at bounding box center [822, 14] width 48 height 14
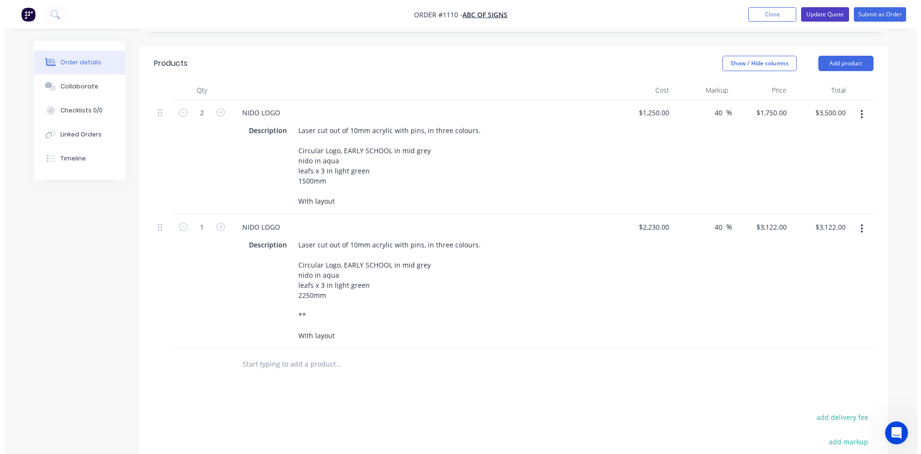
scroll to position [0, 0]
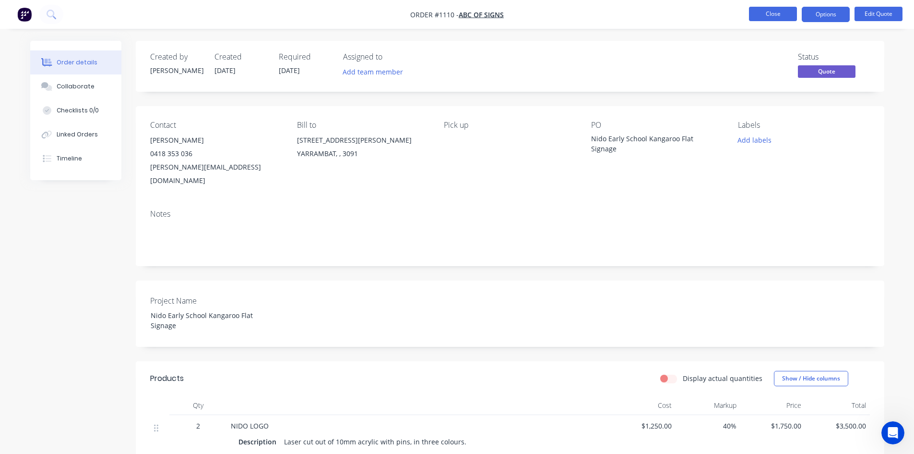
click at [769, 15] on button "Close" at bounding box center [773, 14] width 48 height 14
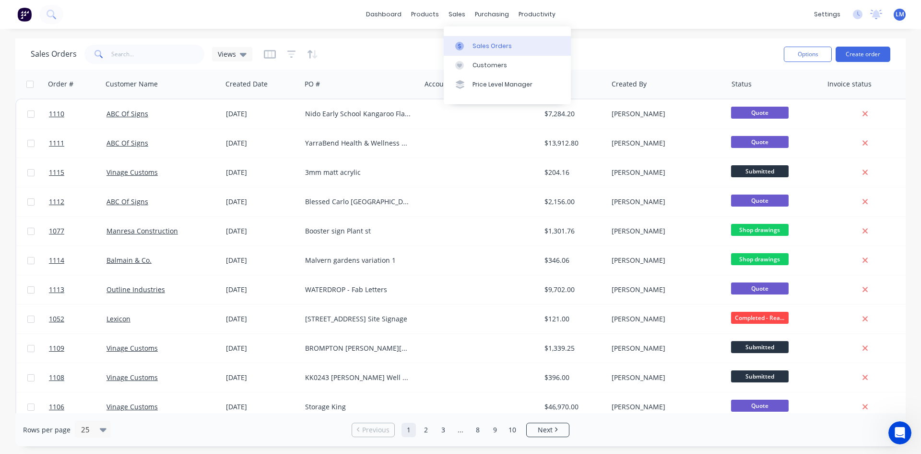
click at [488, 42] on div "Sales Orders" at bounding box center [492, 46] width 39 height 9
click at [155, 57] on input "text" at bounding box center [158, 54] width 94 height 19
type input "outli"
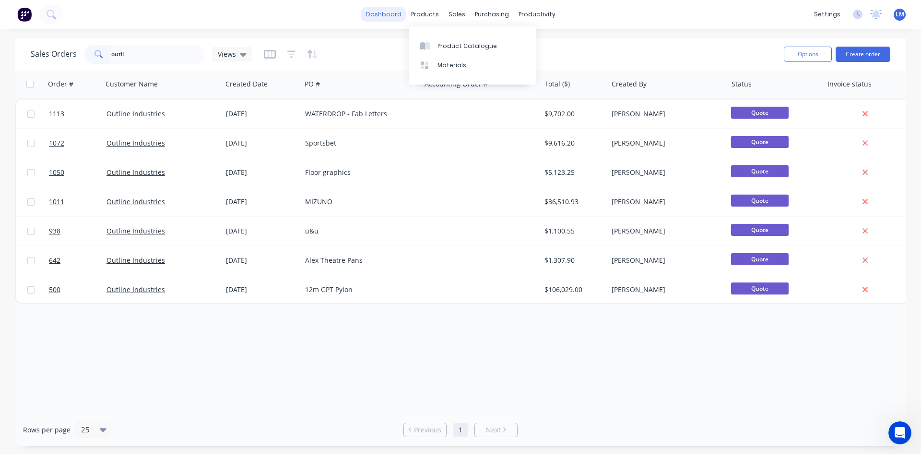
click at [389, 13] on link "dashboard" at bounding box center [383, 14] width 45 height 14
